Goal: Find specific page/section: Find specific page/section

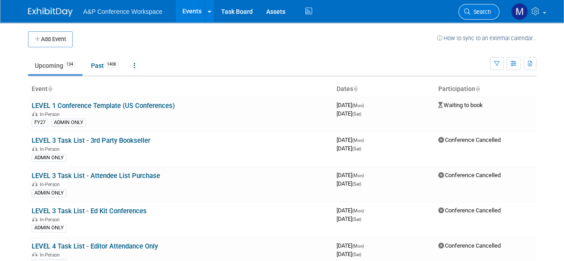
click at [479, 11] on span "Search" at bounding box center [481, 11] width 21 height 7
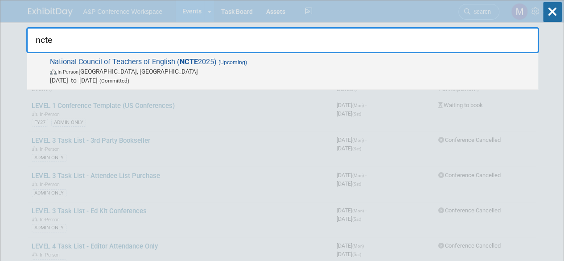
type input "ncte"
click at [147, 61] on span "National Council of Teachers of English ( NCTE 2025) (Upcoming) In-Person [GEOG…" at bounding box center [290, 71] width 487 height 27
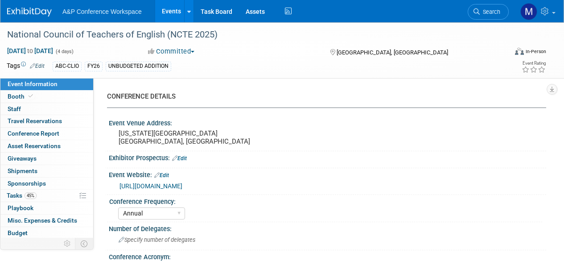
select select "Annual"
select select "Level 2"
select select "In-Person Booth"
select select "Schools"
select select "Bloomsbury Digital Resources"
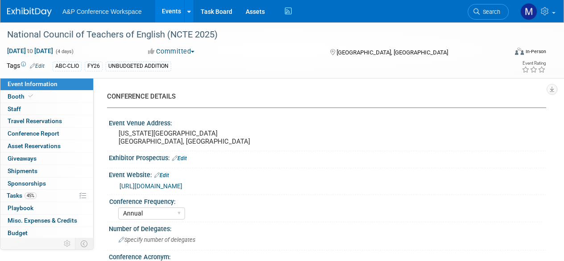
select select "[PERSON_NAME]"
select select "Rosalie Love"
select select "Brand/Subject Presence​"
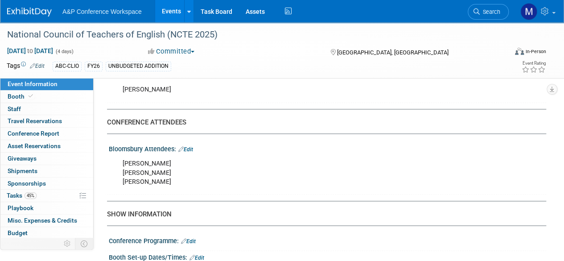
scroll to position [268, 0]
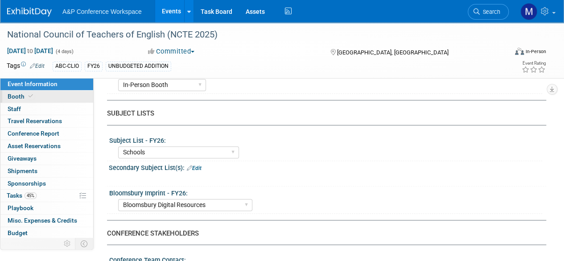
click at [49, 99] on link "Booth" at bounding box center [46, 97] width 93 height 12
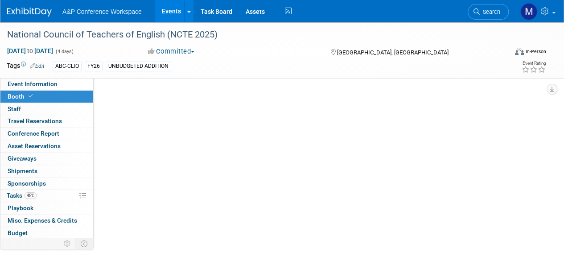
scroll to position [0, 0]
select select "CLDC - Digital/BDR"
